Goal: Information Seeking & Learning: Learn about a topic

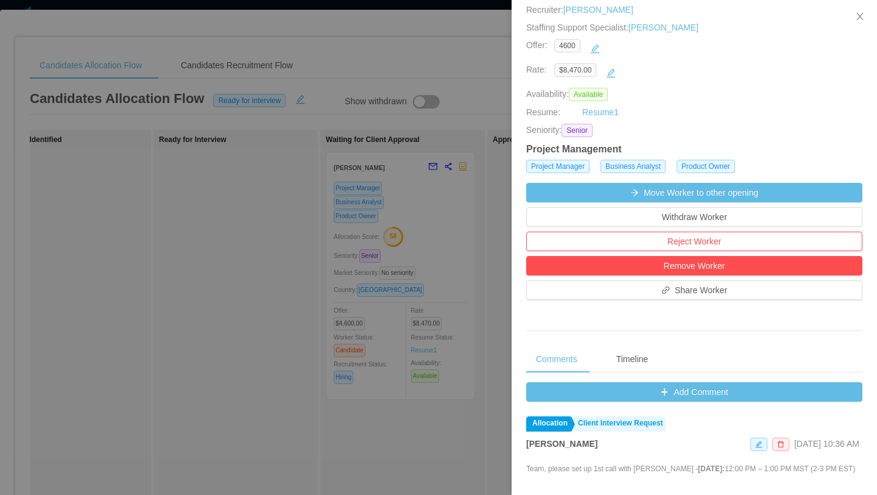
scroll to position [54, 0]
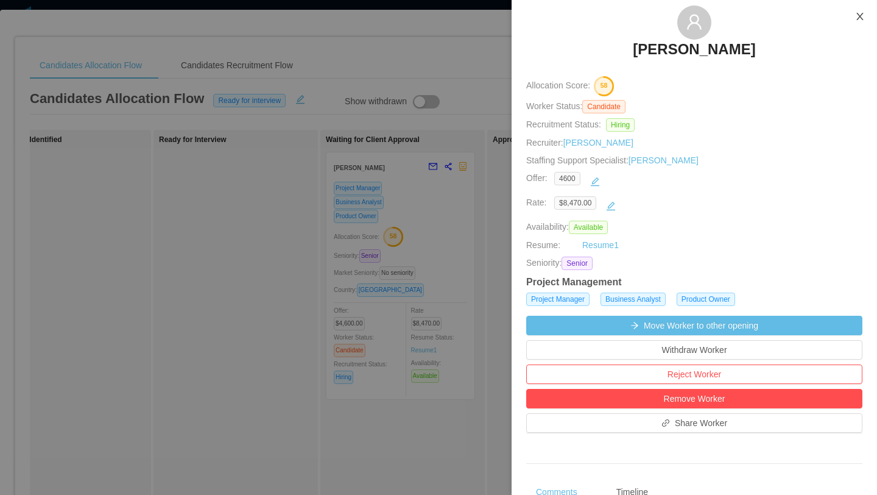
click at [857, 20] on icon "icon: close" at bounding box center [860, 16] width 7 height 7
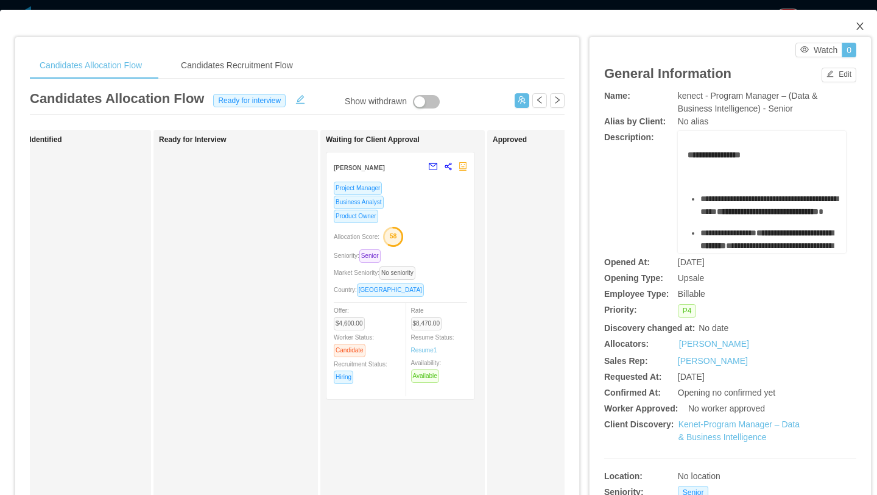
click at [859, 28] on icon "icon: close" at bounding box center [860, 26] width 7 height 7
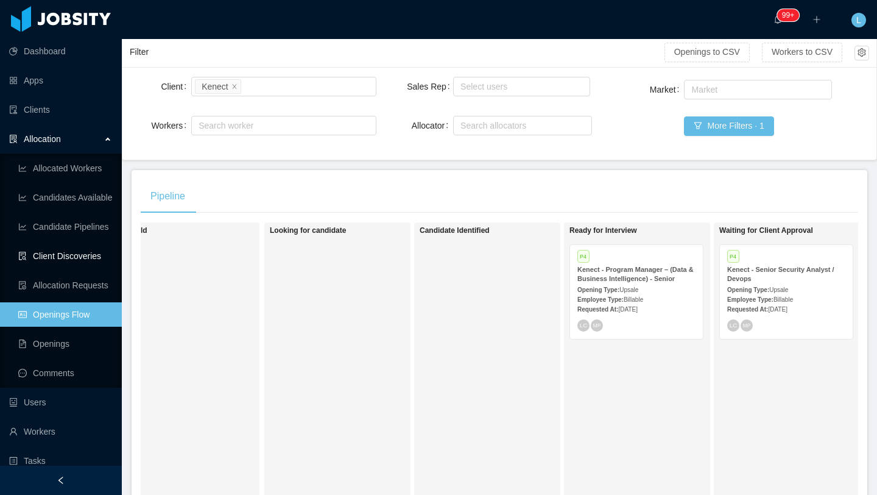
click at [90, 257] on link "Client Discoveries" at bounding box center [65, 256] width 94 height 24
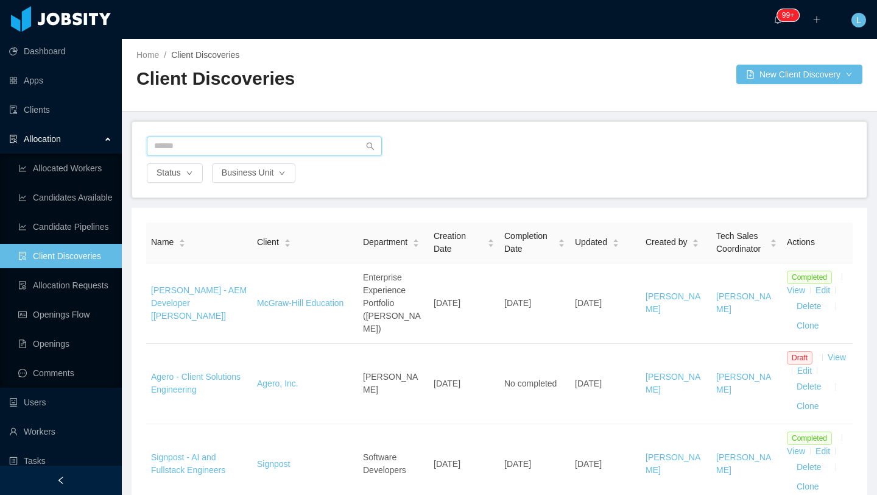
click at [260, 148] on input "text" at bounding box center [264, 145] width 235 height 19
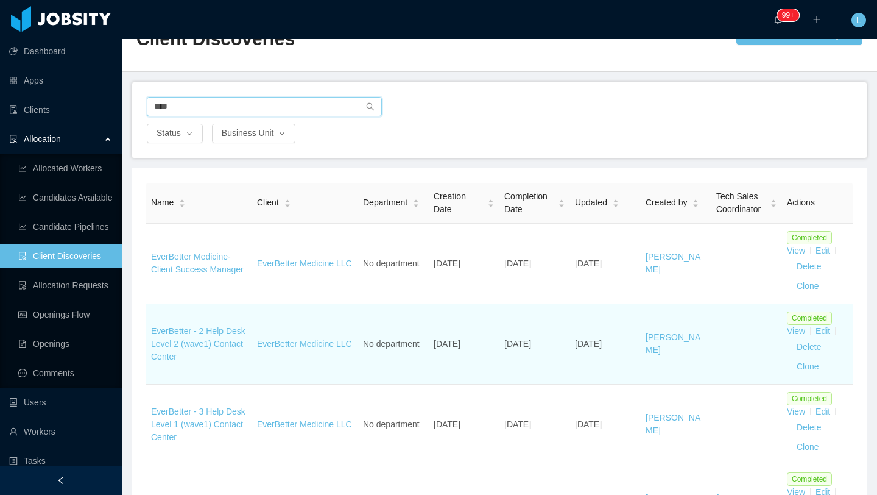
scroll to position [43, 0]
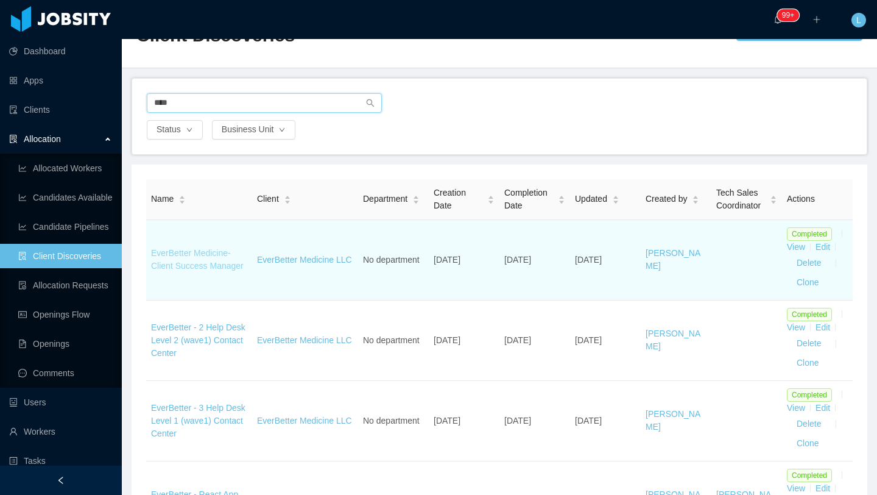
type input "****"
click at [222, 266] on link "EverBetter Medicine-Client Success Manager" at bounding box center [197, 259] width 93 height 23
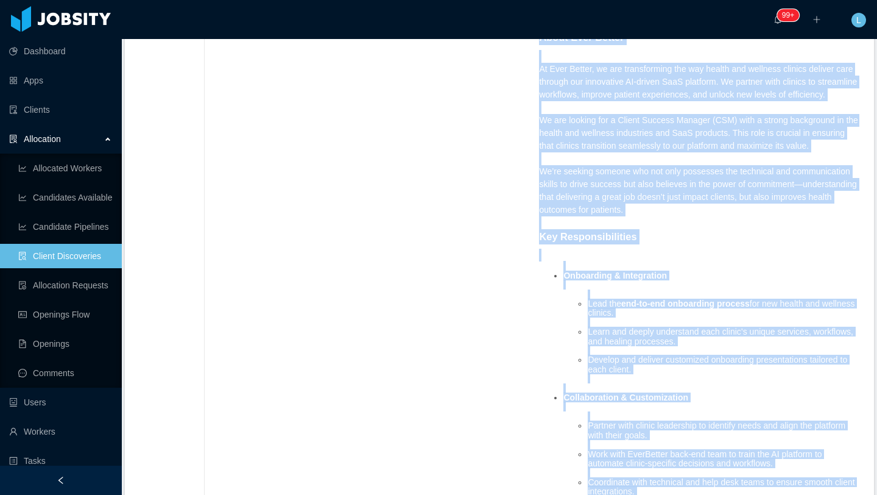
scroll to position [127, 0]
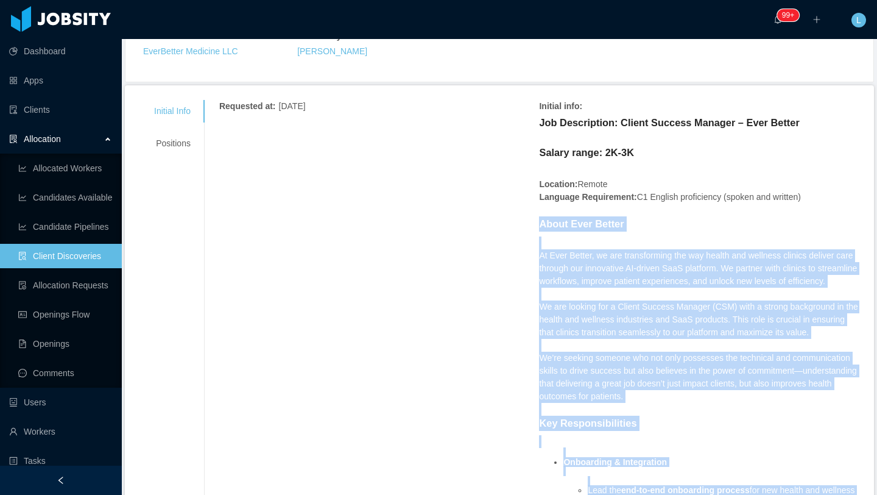
drag, startPoint x: 827, startPoint y: 226, endPoint x: 540, endPoint y: 280, distance: 291.9
copy span "About Ever Better At Ever Better, we are transforming the way health and wellne…"
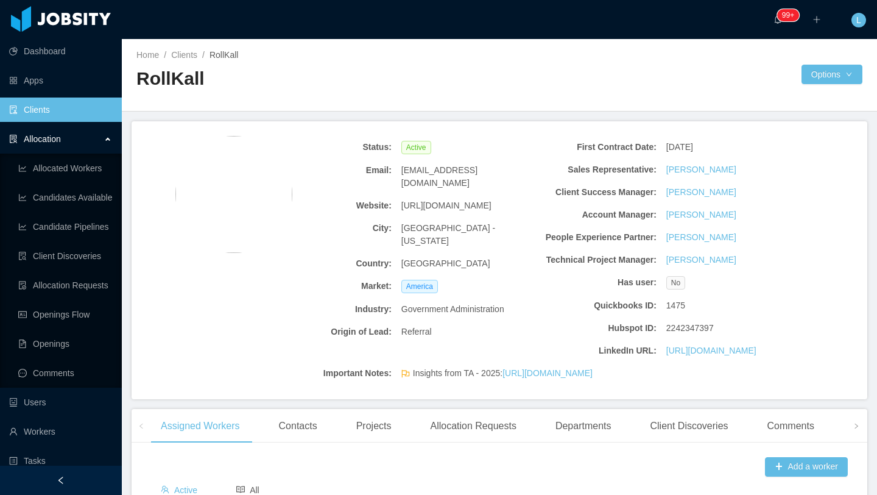
scroll to position [16, 0]
